Goal: Task Accomplishment & Management: Use online tool/utility

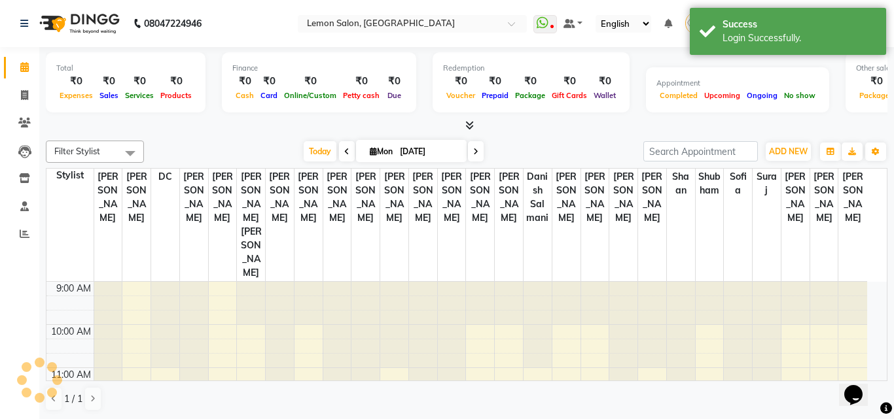
select select "en"
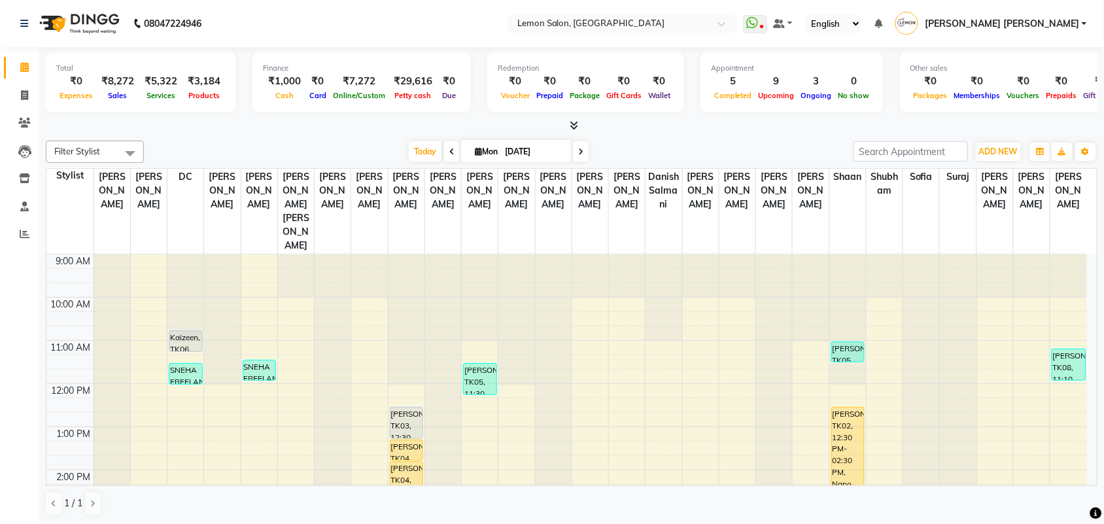
drag, startPoint x: 878, startPoint y: 0, endPoint x: 0, endPoint y: 387, distance: 959.7
click at [0, 387] on div "Calendar Invoice Clients Leads Inventory Staff Reports Completed InProgress Upc…" at bounding box center [88, 271] width 177 height 468
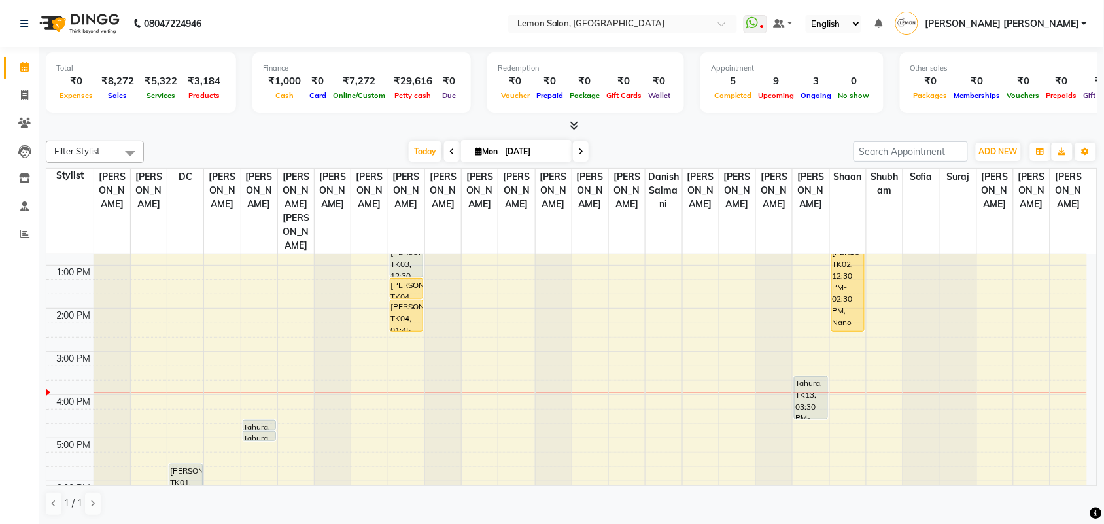
scroll to position [164, 0]
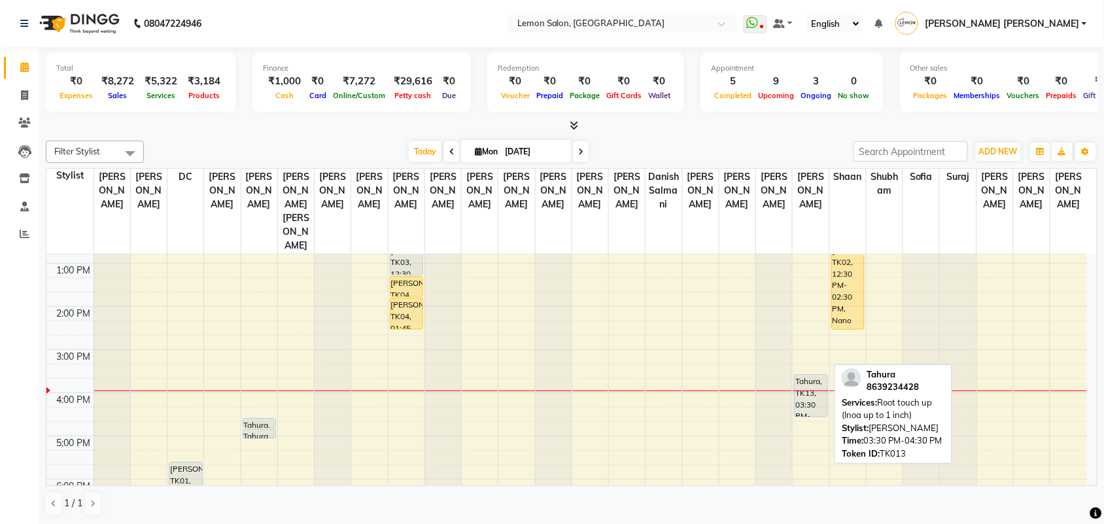
click at [811, 375] on div "Tahura, TK13, 03:30 PM-04:30 PM, Root touch up (Inoa up to 1 inch)" at bounding box center [811, 396] width 33 height 42
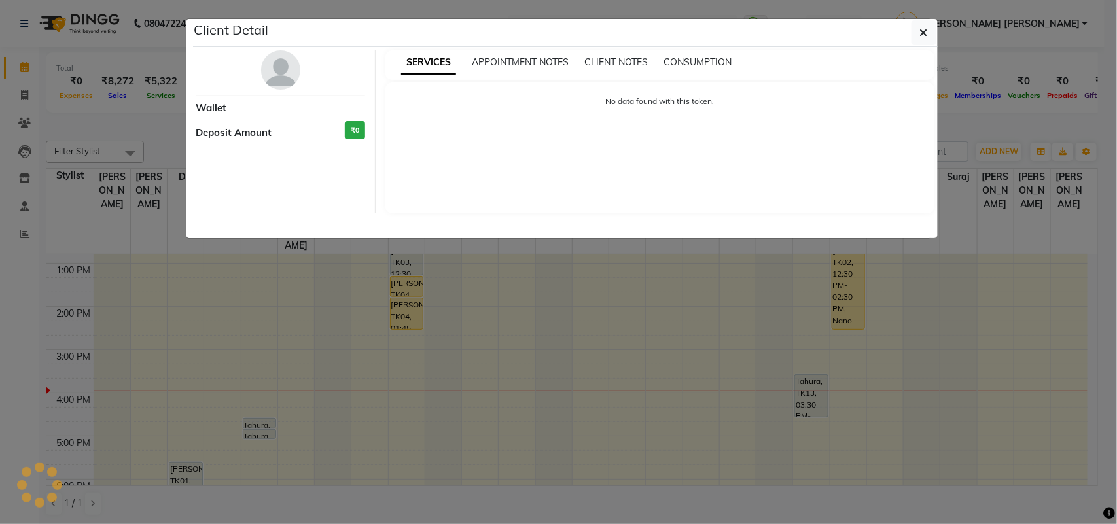
select select "7"
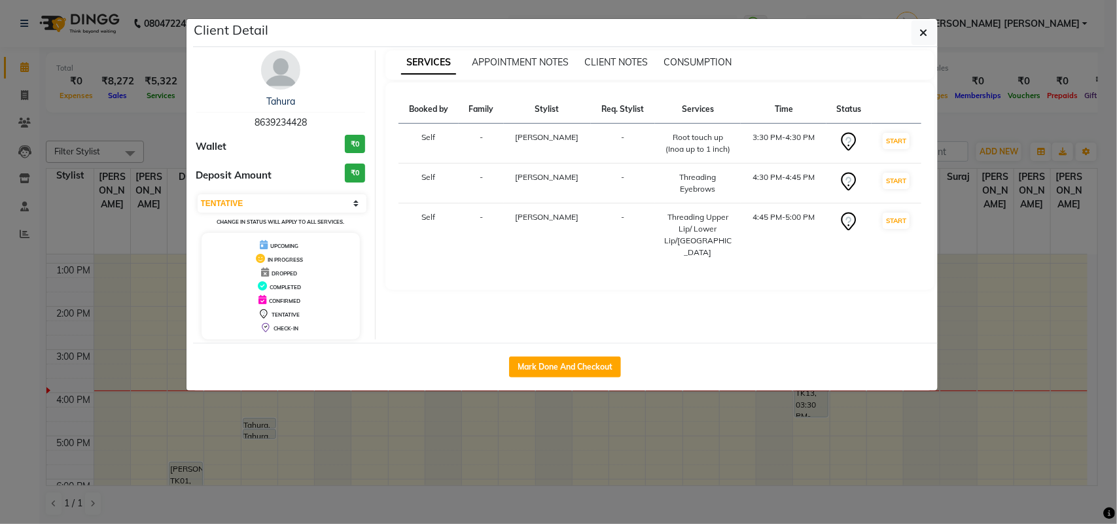
click at [0, 301] on ngb-modal-window "Client Detail Tahura 8639234428 Wallet ₹0 Deposit Amount ₹0 Select IN SERVICE C…" at bounding box center [558, 262] width 1117 height 524
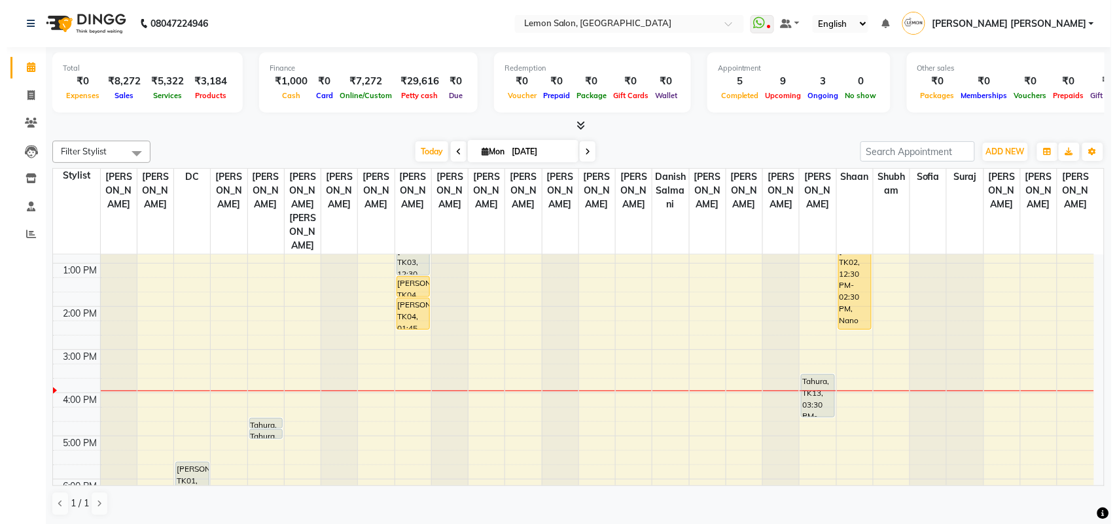
scroll to position [245, 0]
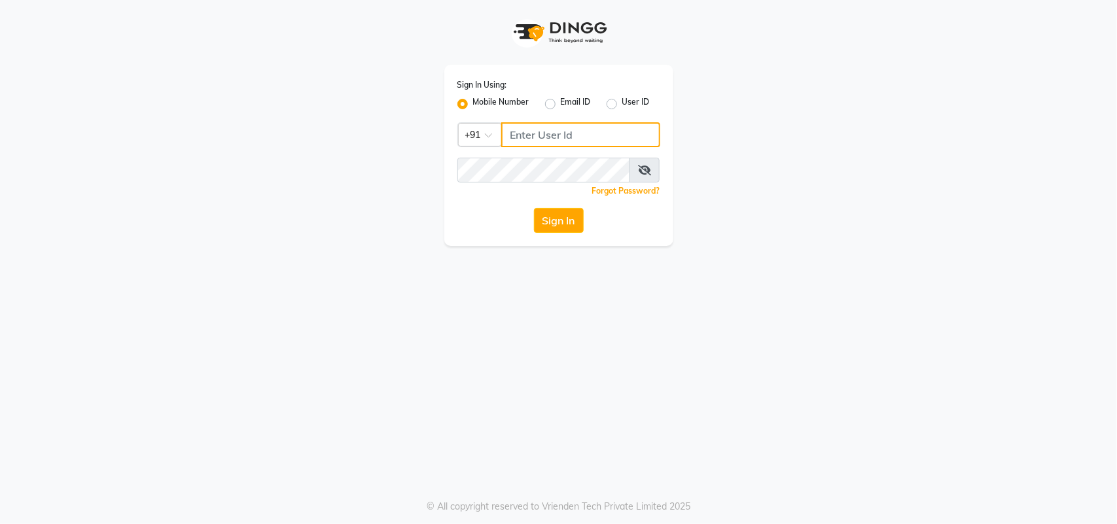
click at [535, 139] on input "Username" at bounding box center [580, 134] width 159 height 25
type input "8291993370"
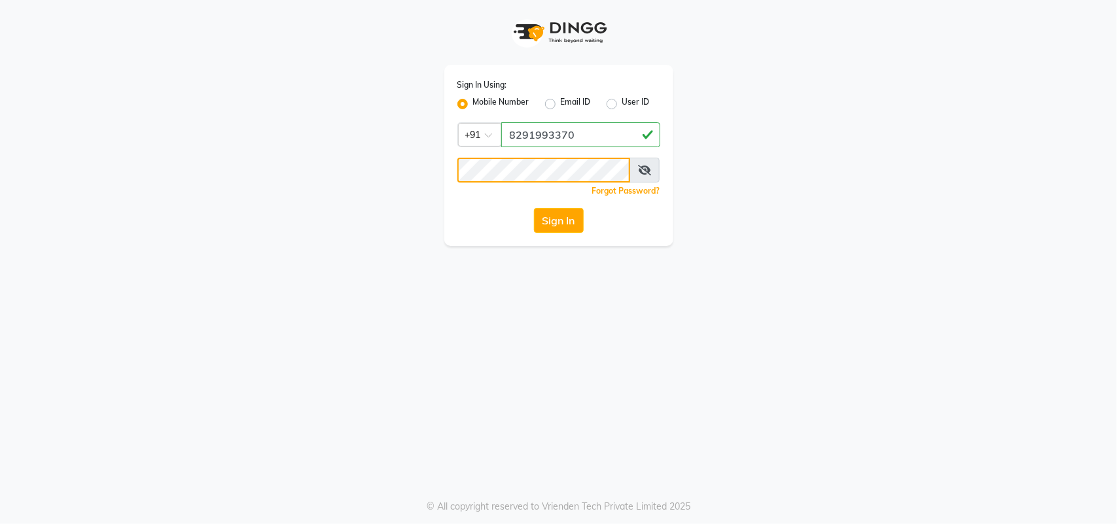
click at [534, 208] on button "Sign In" at bounding box center [559, 220] width 50 height 25
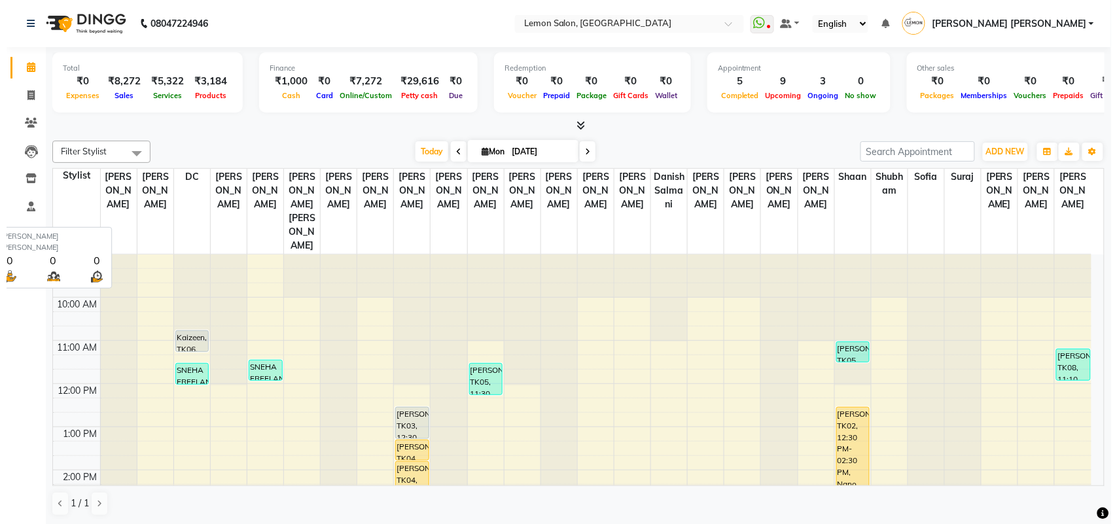
scroll to position [1, 0]
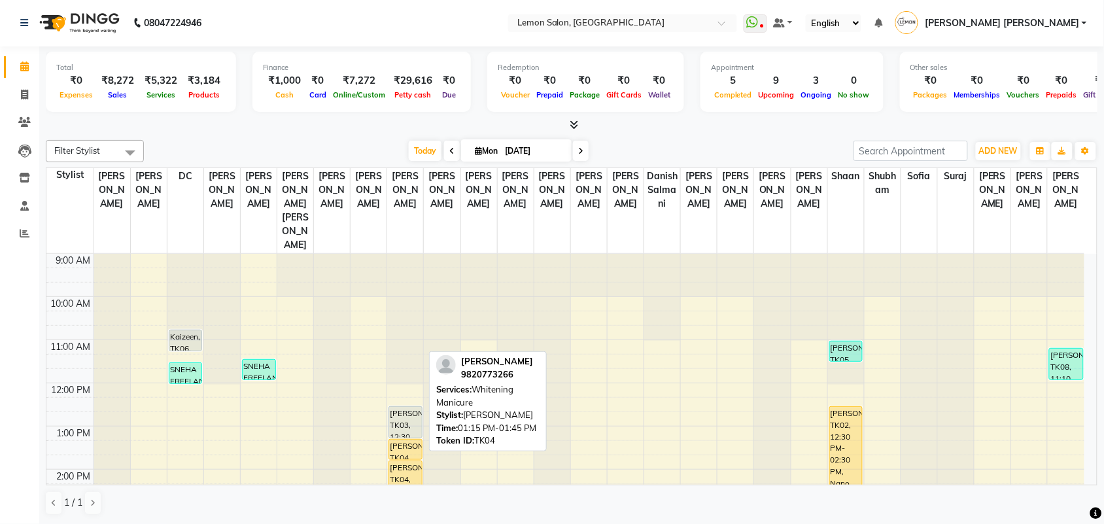
click at [412, 440] on div "Gulfam khan, TK04, 01:15 PM-01:45 PM, Whitening Manicure" at bounding box center [405, 450] width 33 height 20
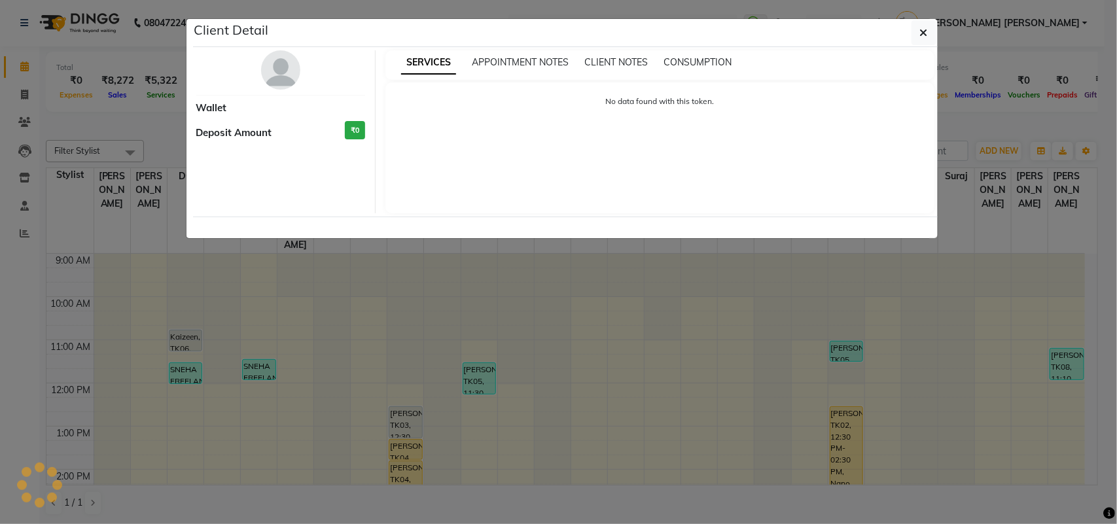
select select "1"
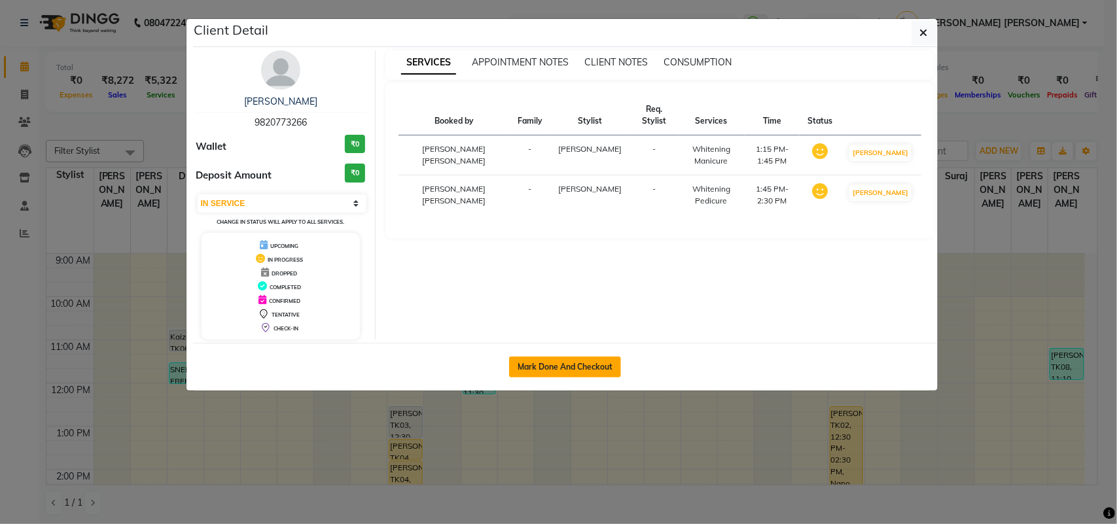
click at [540, 370] on button "Mark Done And Checkout" at bounding box center [565, 367] width 112 height 21
select select "service"
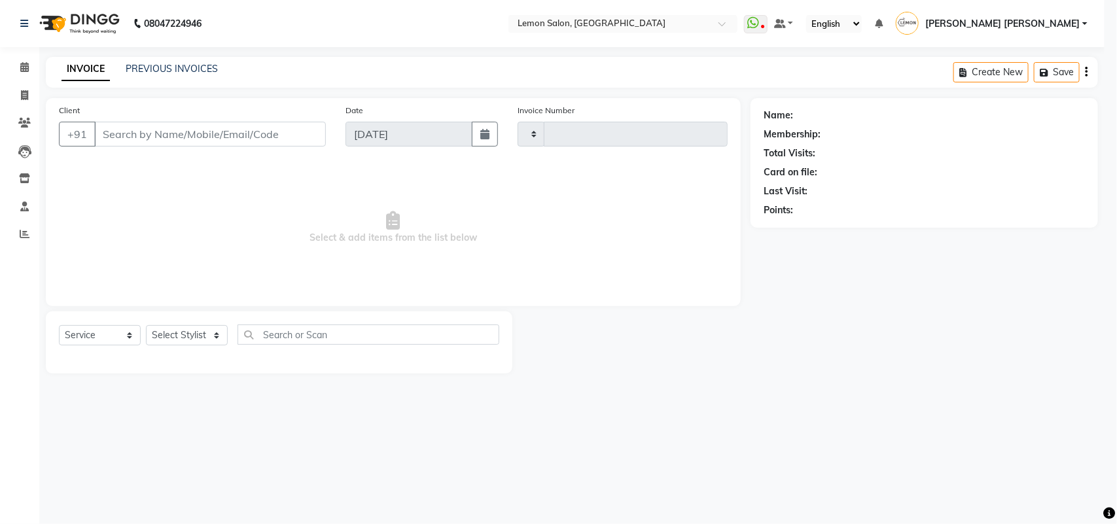
type input "5939"
select select "551"
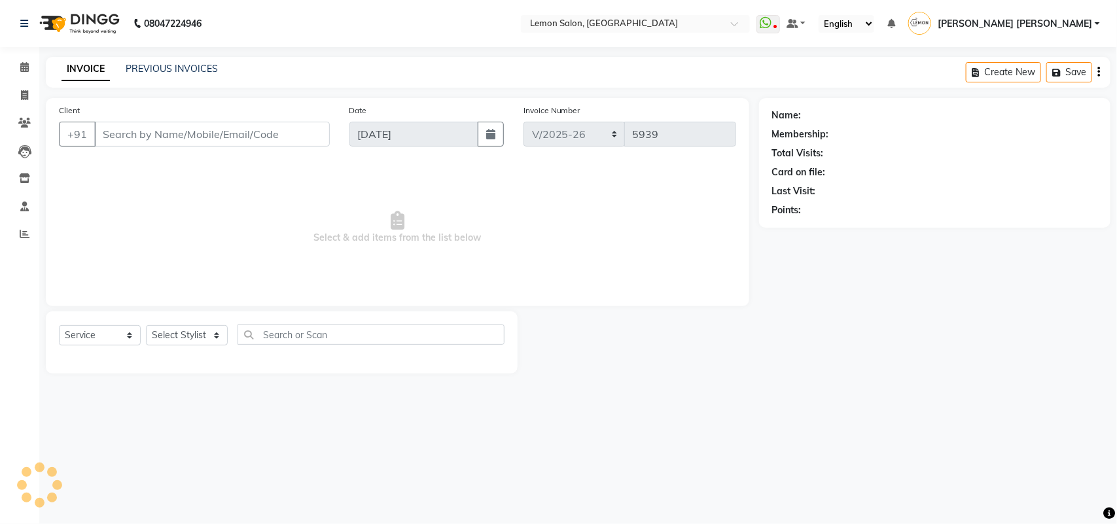
type input "9820773266"
select select "7468"
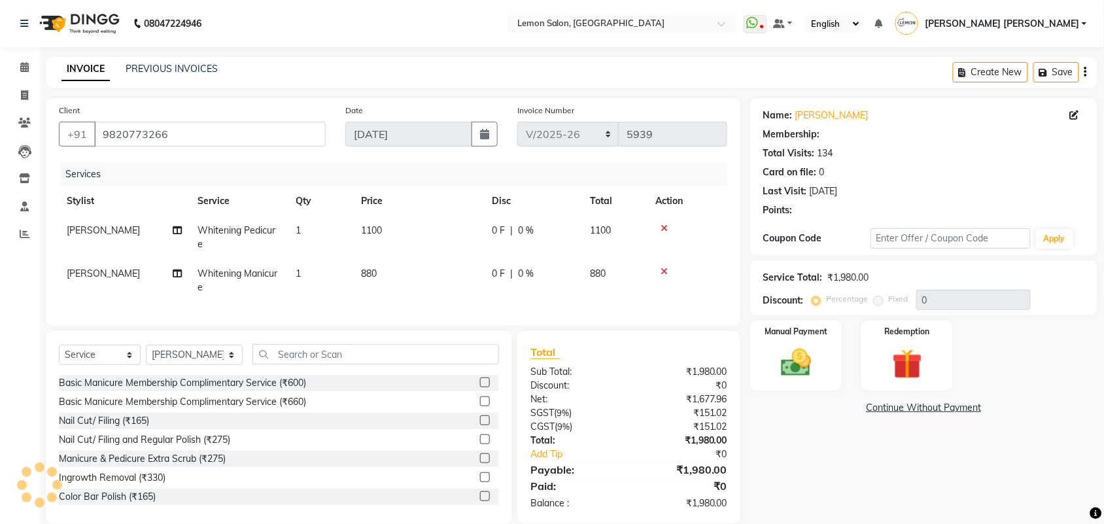
type input "20"
select select "1: Object"
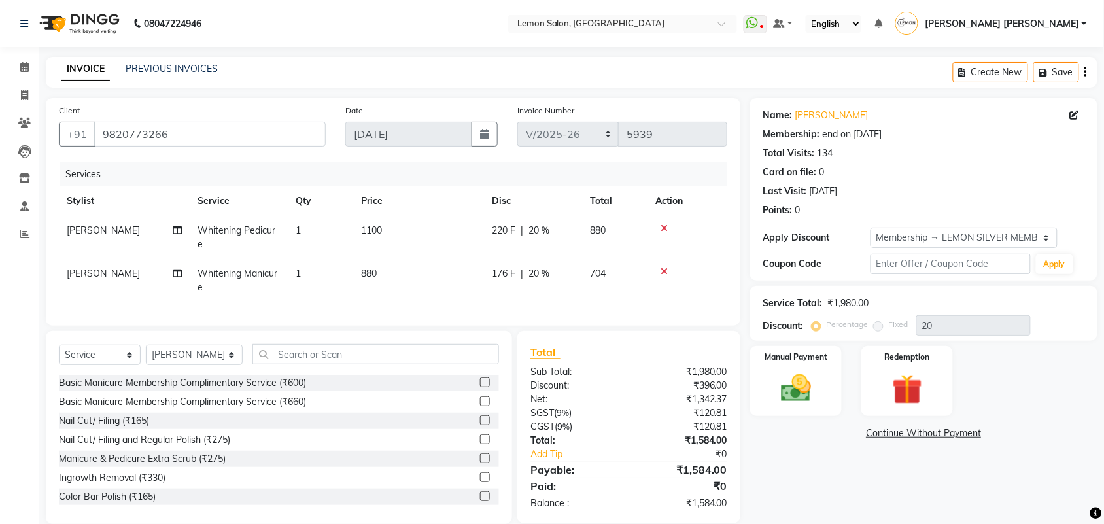
click at [223, 213] on th "Service" at bounding box center [239, 200] width 98 height 29
click at [249, 234] on span "Whitening Pedicure" at bounding box center [237, 237] width 78 height 26
select select "7468"
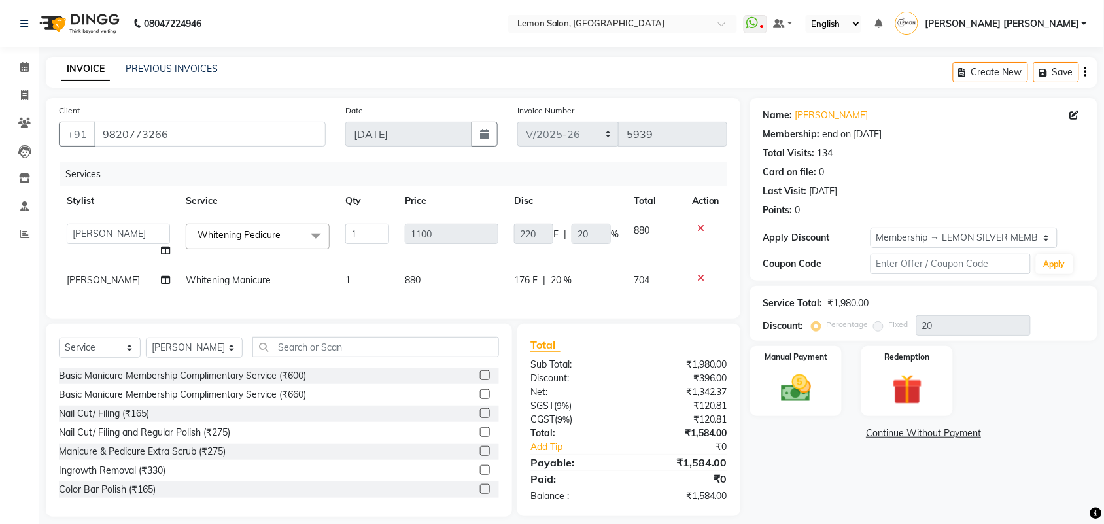
click at [244, 237] on span "Whitening Pedicure" at bounding box center [239, 235] width 83 height 12
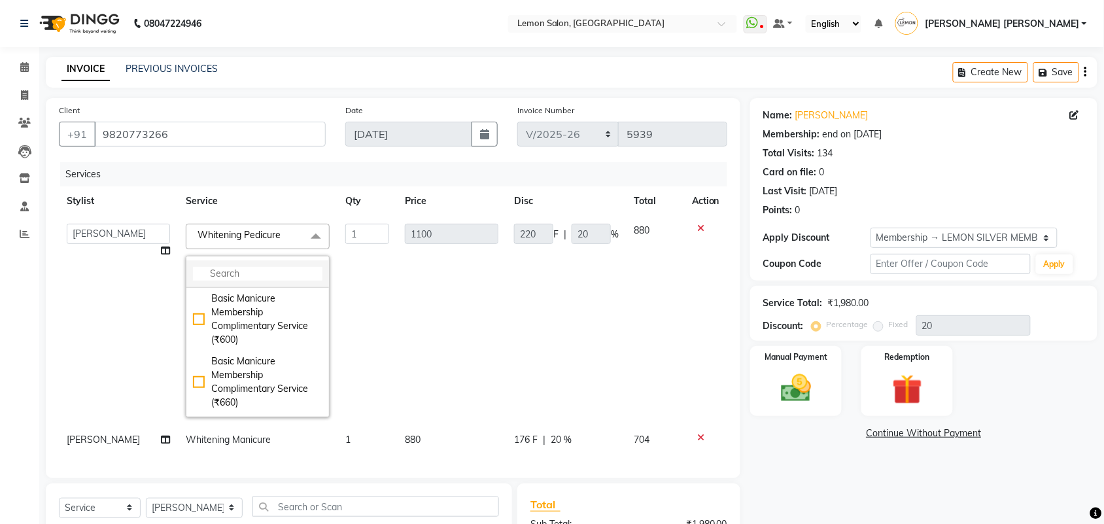
click at [242, 278] on input "multiselect-search" at bounding box center [258, 274] width 130 height 14
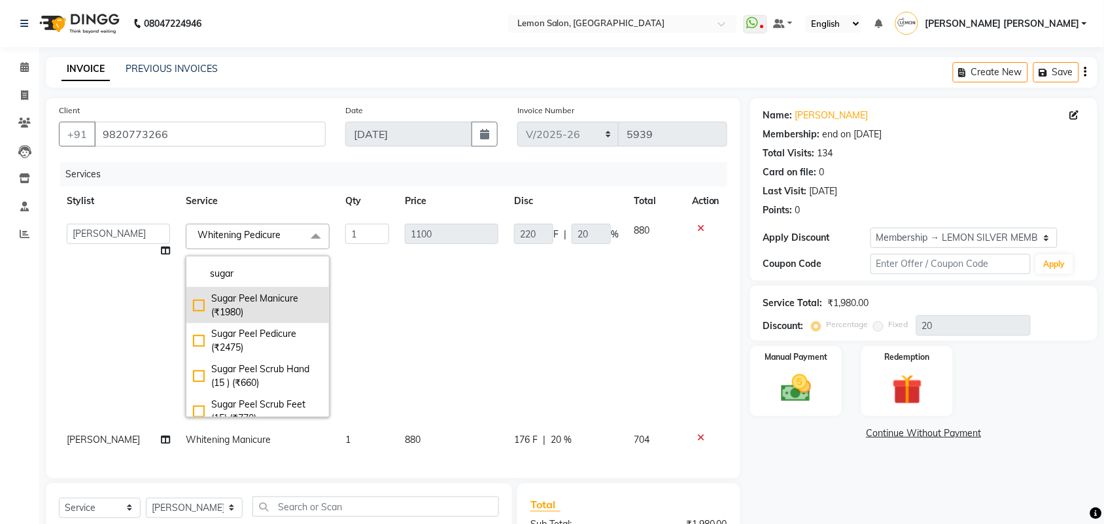
type input "sugar"
click at [240, 309] on div "Sugar Peel Manicure (₹1980)" at bounding box center [258, 305] width 130 height 27
checkbox input "true"
type input "1980"
type input "396"
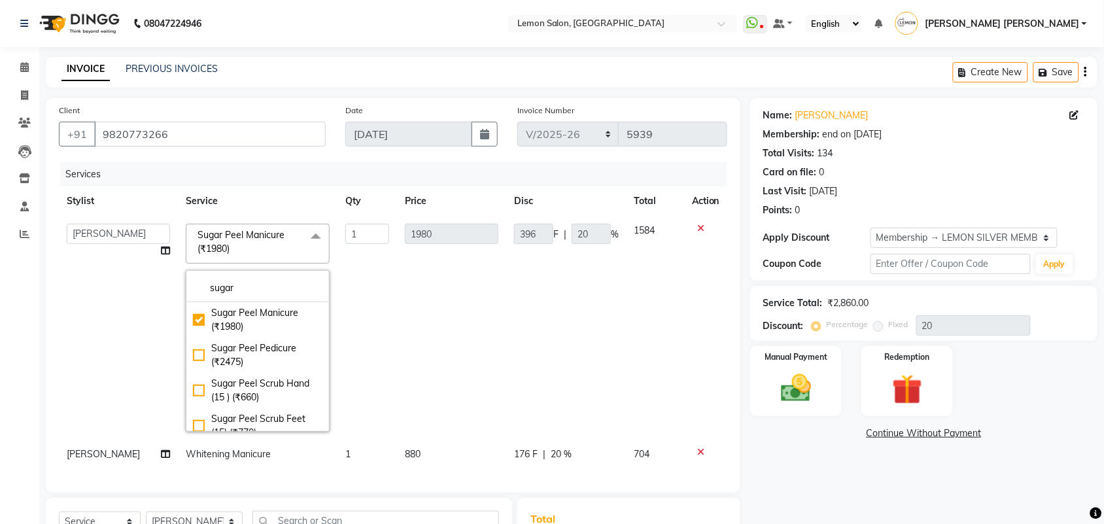
click at [0, 316] on div "Calendar Invoice Clients Leads Inventory Staff Reports Completed InProgress Upc…" at bounding box center [88, 364] width 177 height 654
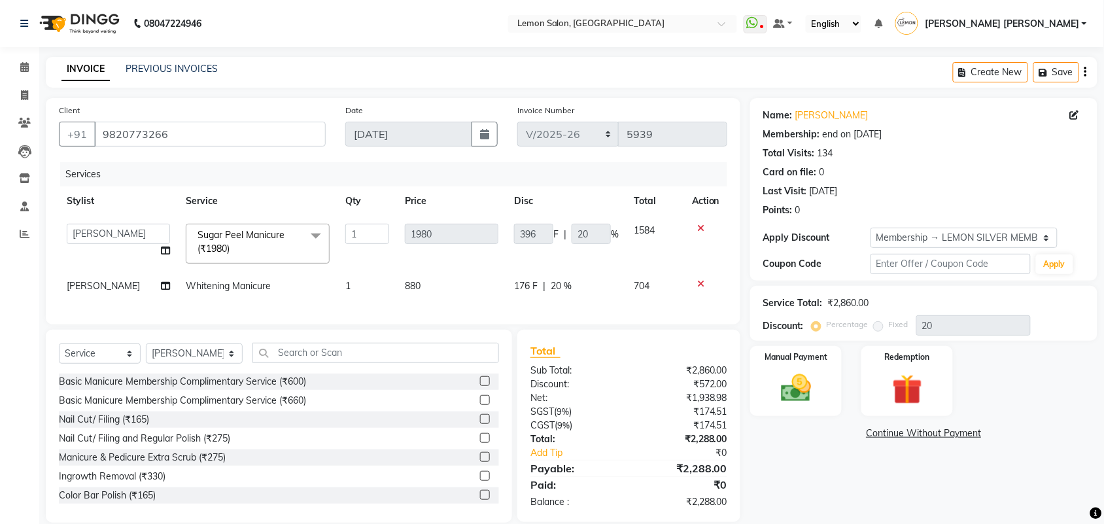
click at [211, 292] on td "Whitening Manicure" at bounding box center [258, 286] width 160 height 29
select select "7468"
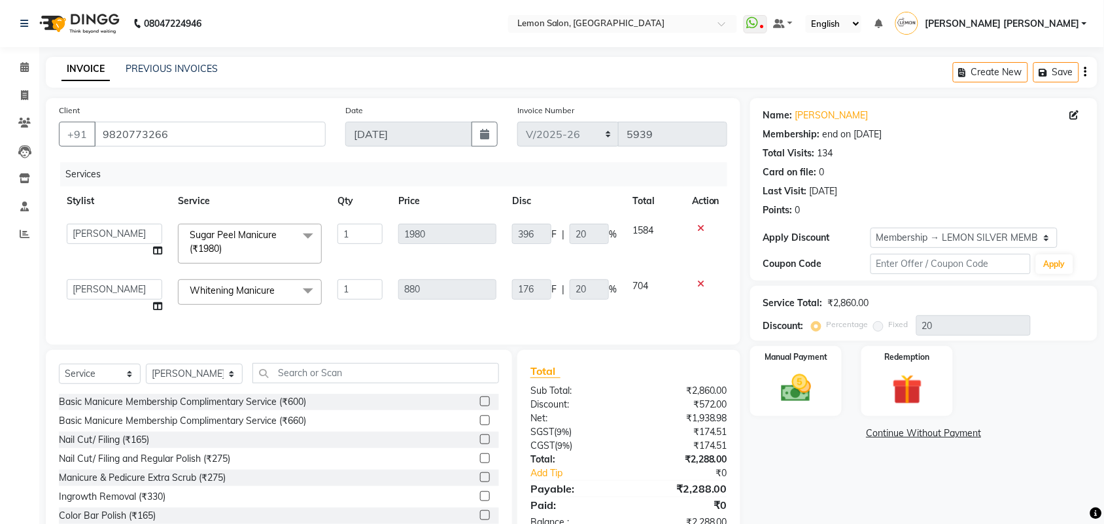
click at [221, 289] on span "Whitening Manicure" at bounding box center [232, 291] width 85 height 12
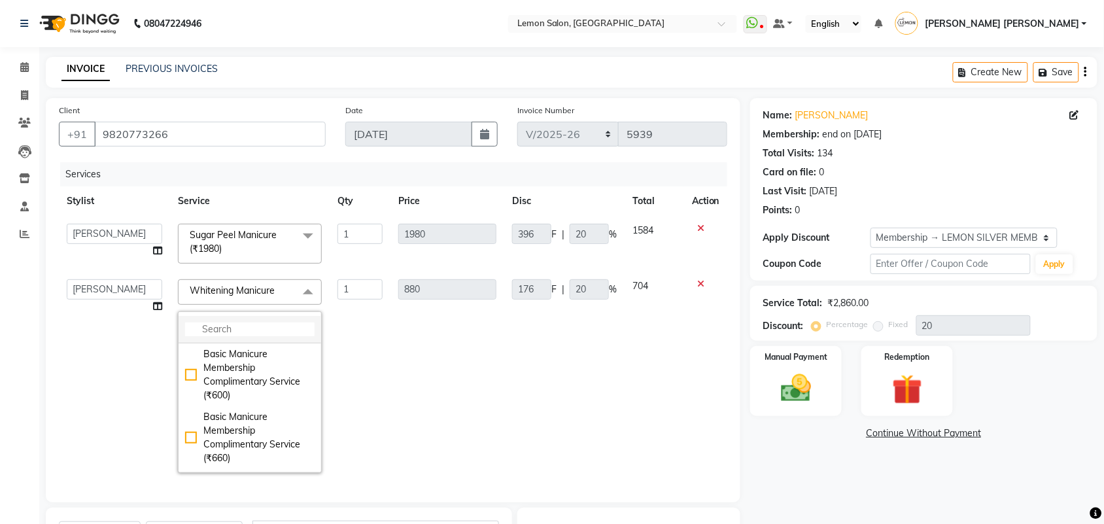
click at [234, 326] on input "multiselect-search" at bounding box center [250, 330] width 130 height 14
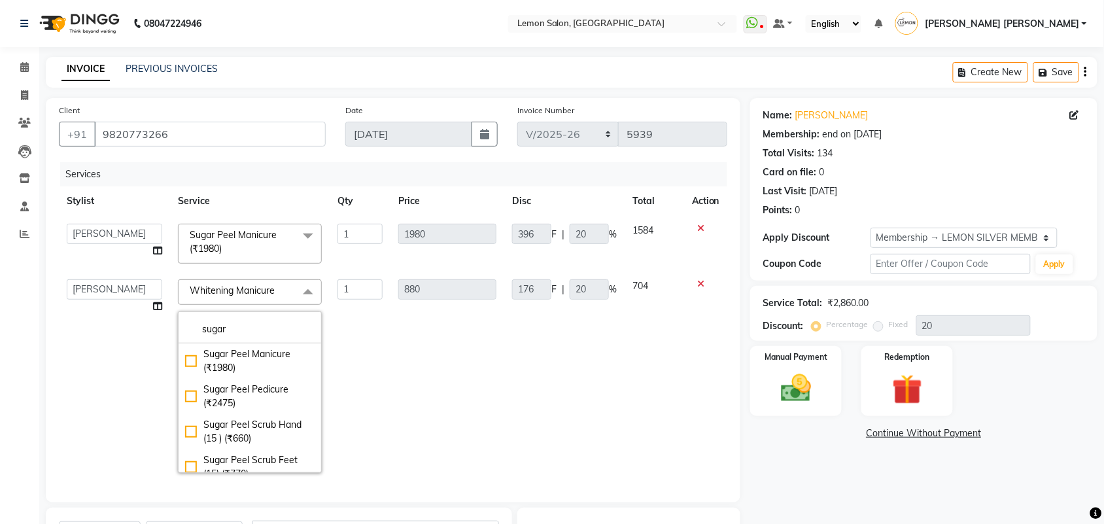
type input "sugar"
click at [0, 365] on div "Calendar Invoice Clients Leads Inventory Staff Reports Completed InProgress Upc…" at bounding box center [88, 368] width 177 height 663
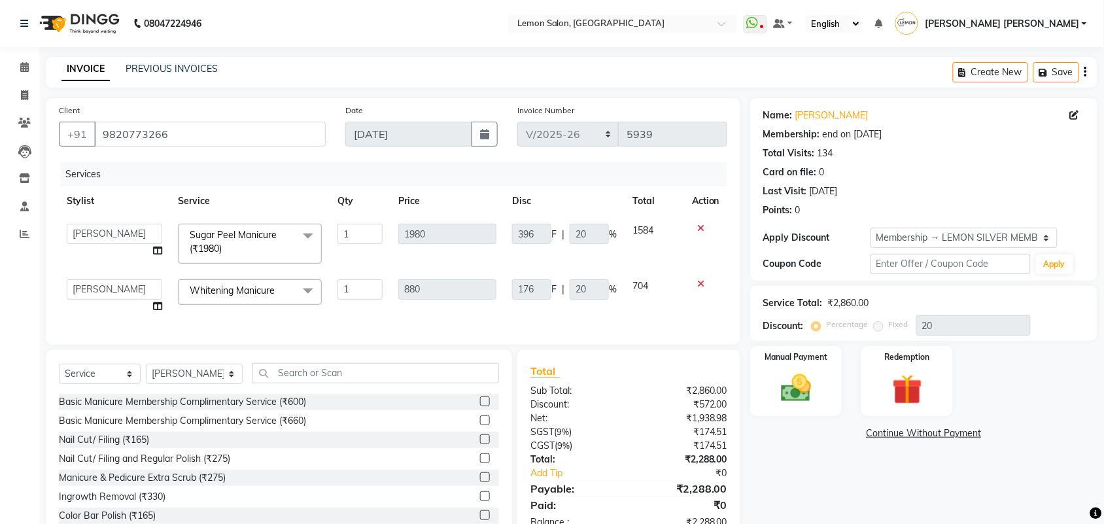
scroll to position [50, 0]
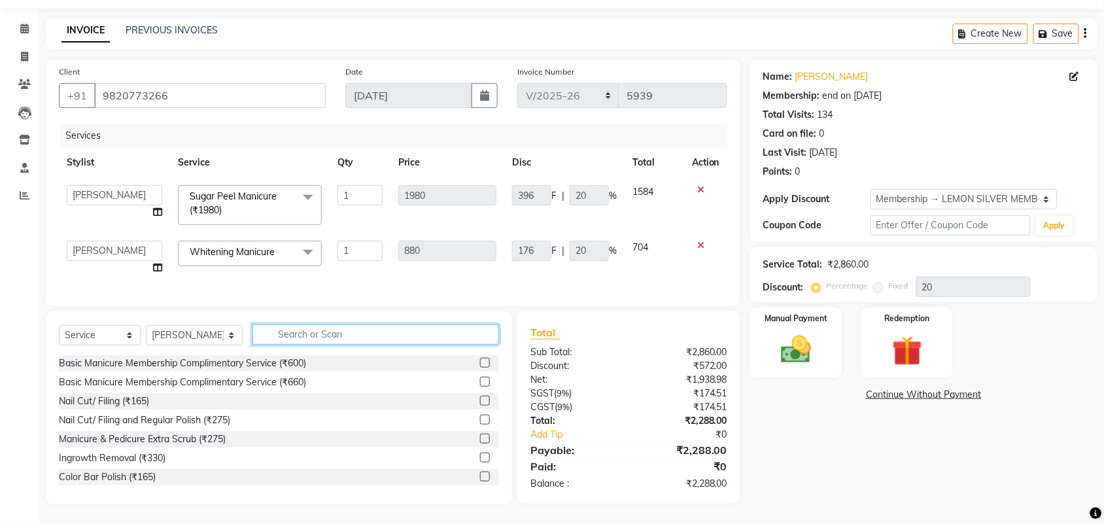
click at [304, 332] on input "text" at bounding box center [376, 335] width 247 height 20
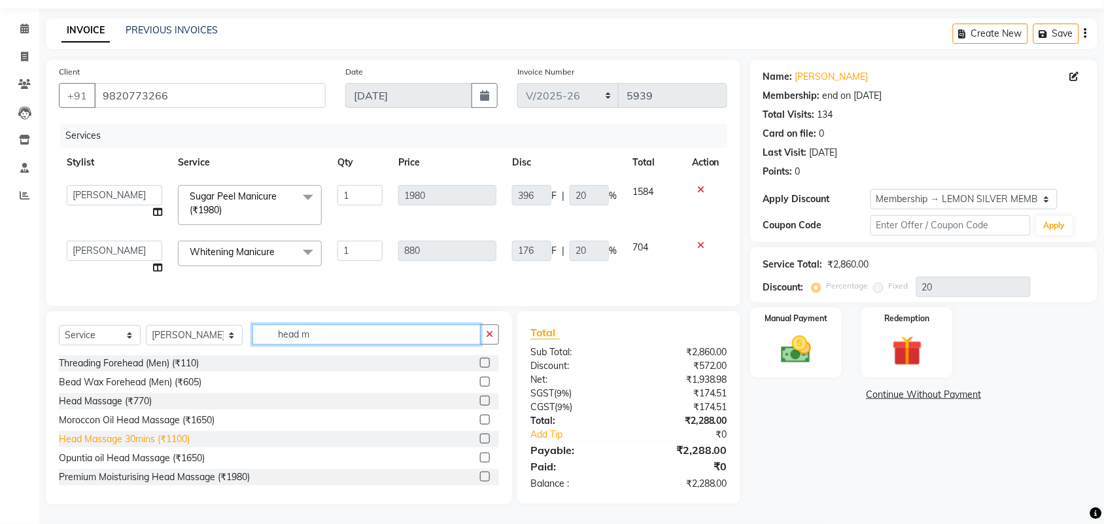
type input "head m"
click at [175, 444] on div "Head Massage 30mins (₹1100)" at bounding box center [124, 440] width 131 height 14
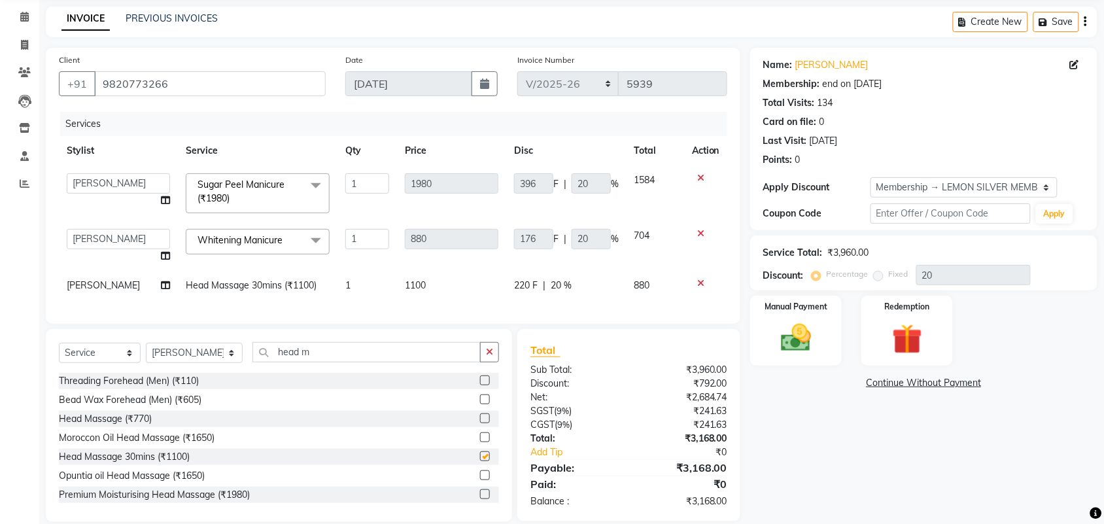
checkbox input "false"
click at [190, 363] on select "Select Stylist Aalam Saifi Abhishek Shelar Ansar Ahmed Archana Muke Archana Raj…" at bounding box center [194, 353] width 97 height 20
select select "20632"
click at [146, 355] on select "Select Stylist Aalam Saifi Abhishek Shelar Ansar Ahmed Archana Muke Archana Raj…" at bounding box center [194, 353] width 97 height 20
click at [494, 360] on button "button" at bounding box center [489, 352] width 19 height 20
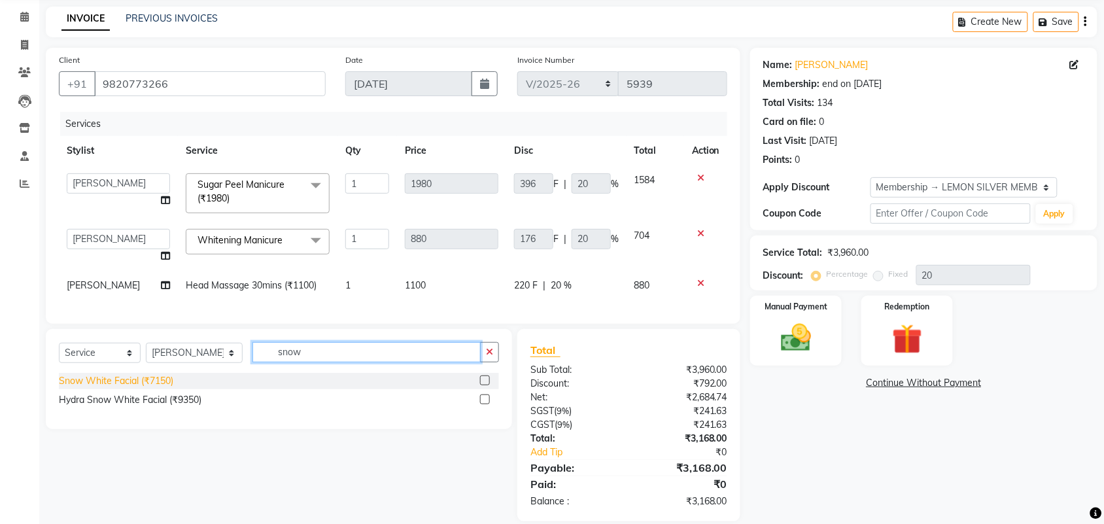
type input "snow"
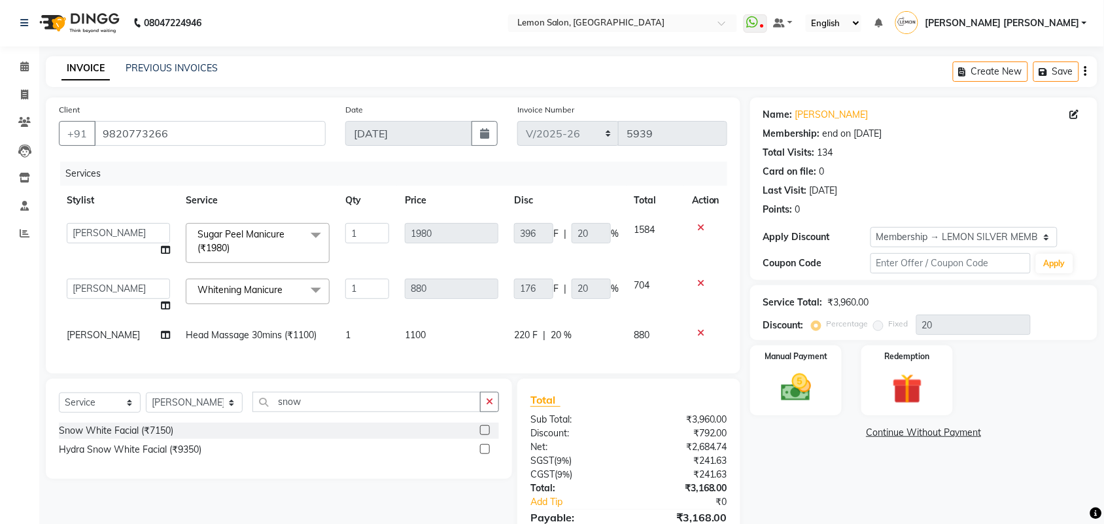
scroll to position [79, 0]
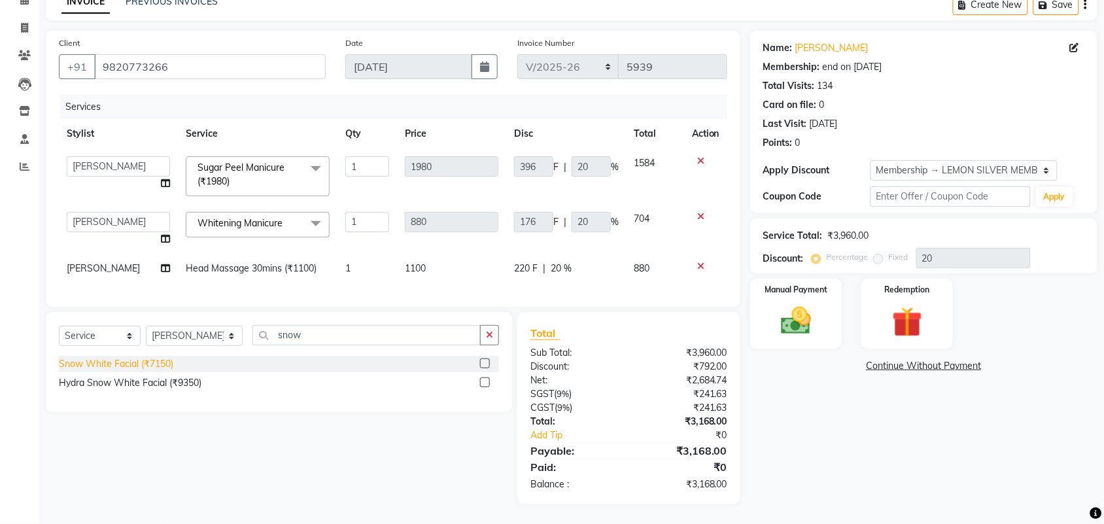
click at [154, 363] on div "Snow White Facial (₹7150)" at bounding box center [116, 364] width 115 height 14
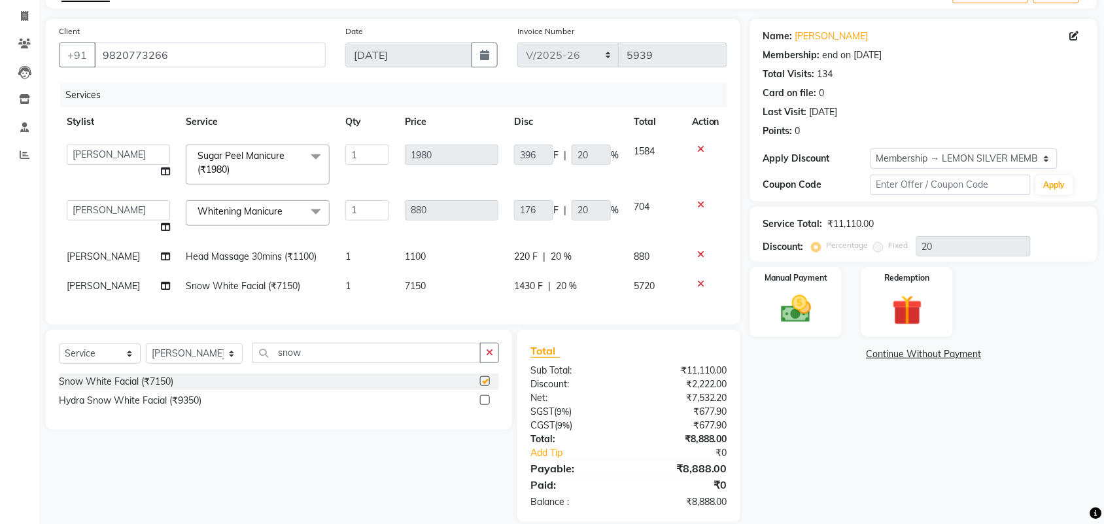
checkbox input "false"
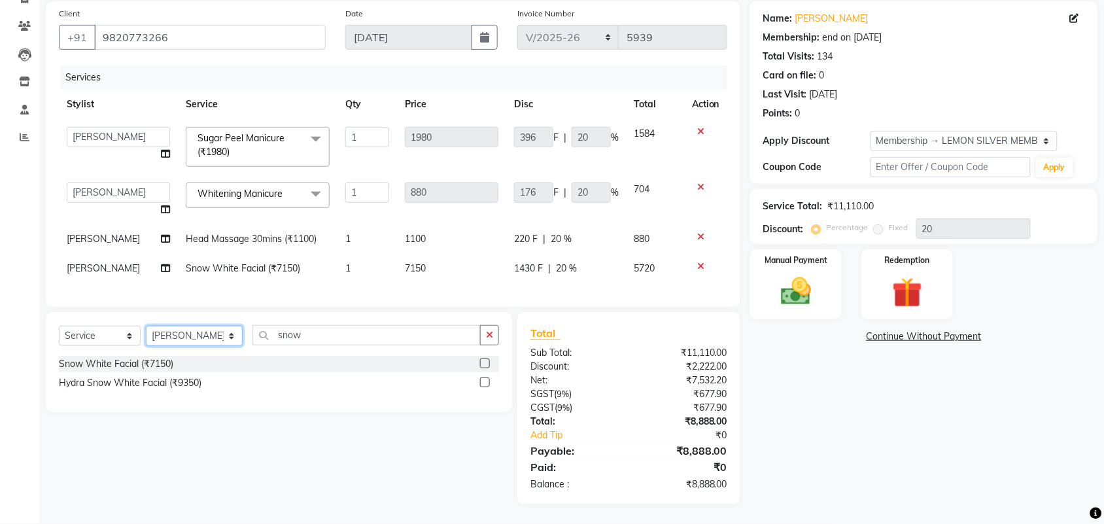
click at [179, 335] on select "Select Stylist Aalam Saifi Abhishek Shelar Ansar Ahmed Archana Muke Archana Raj…" at bounding box center [194, 336] width 97 height 20
select select "7468"
click at [146, 326] on select "Select Stylist Aalam Saifi Abhishek Shelar Ansar Ahmed Archana Muke Archana Raj…" at bounding box center [194, 336] width 97 height 20
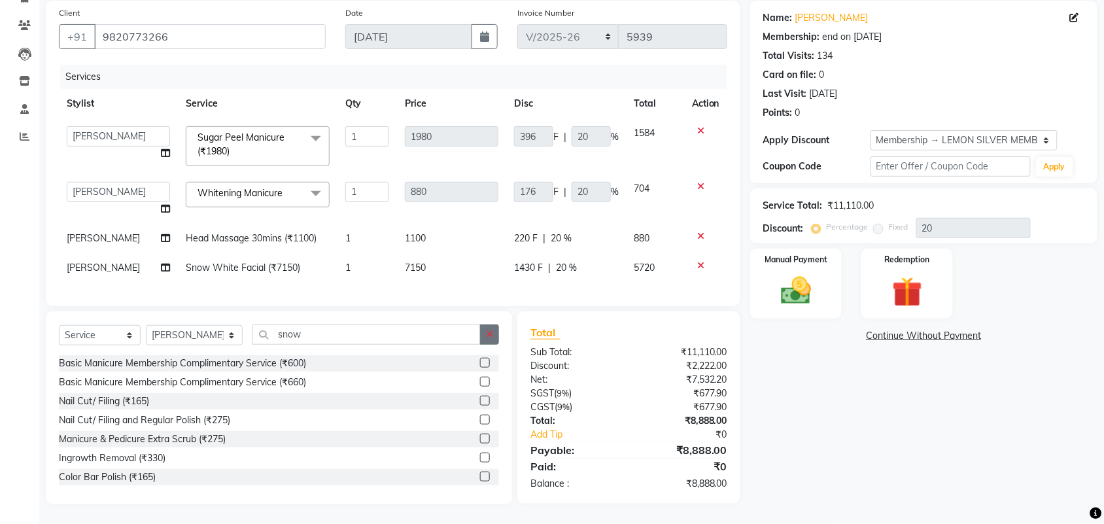
click at [499, 331] on button "button" at bounding box center [489, 335] width 19 height 20
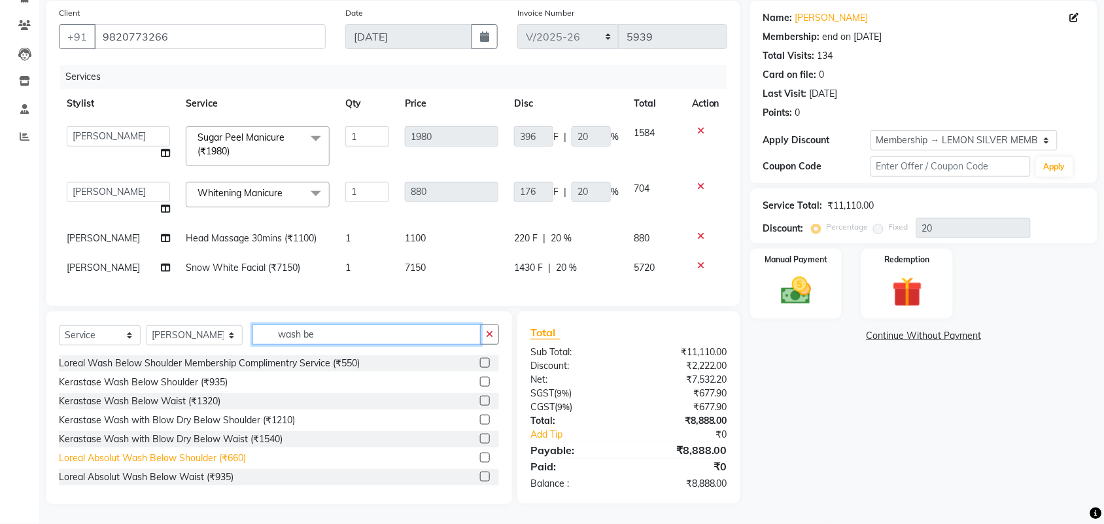
type input "wash be"
click at [236, 458] on div "Loreal Absolut Wash Below Shoulder (₹660)" at bounding box center [152, 458] width 187 height 14
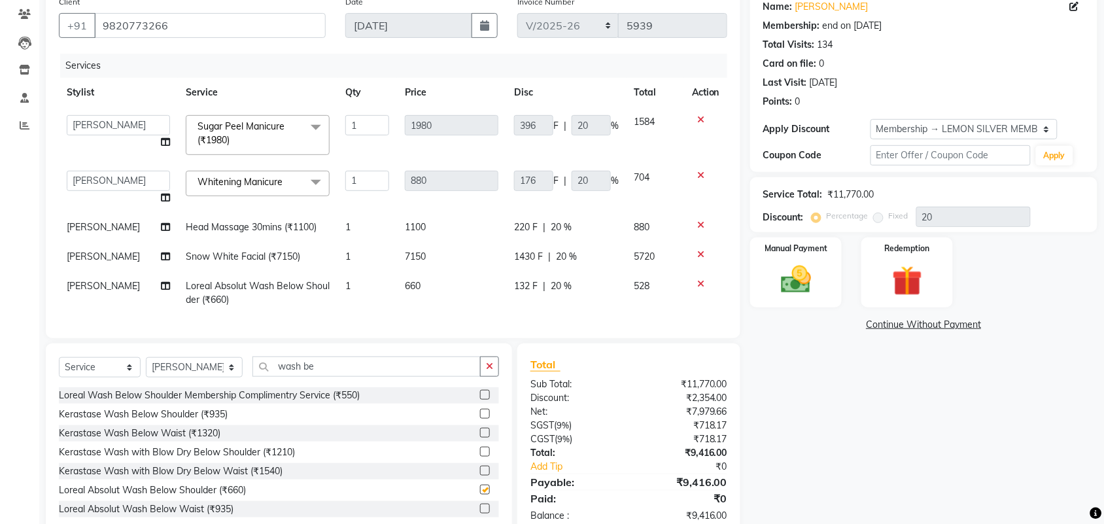
checkbox input "false"
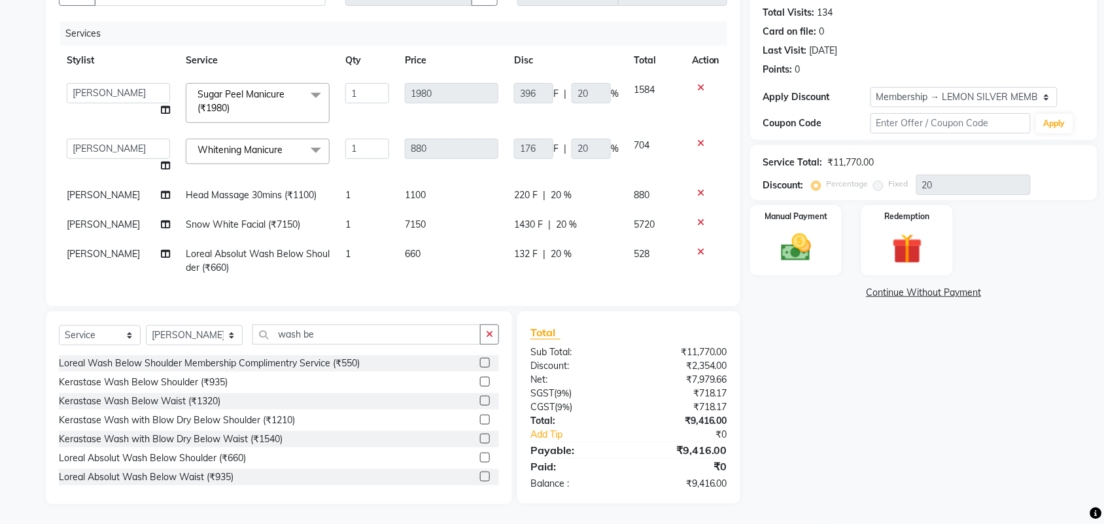
scroll to position [105, 0]
